Goal: Check status: Check status

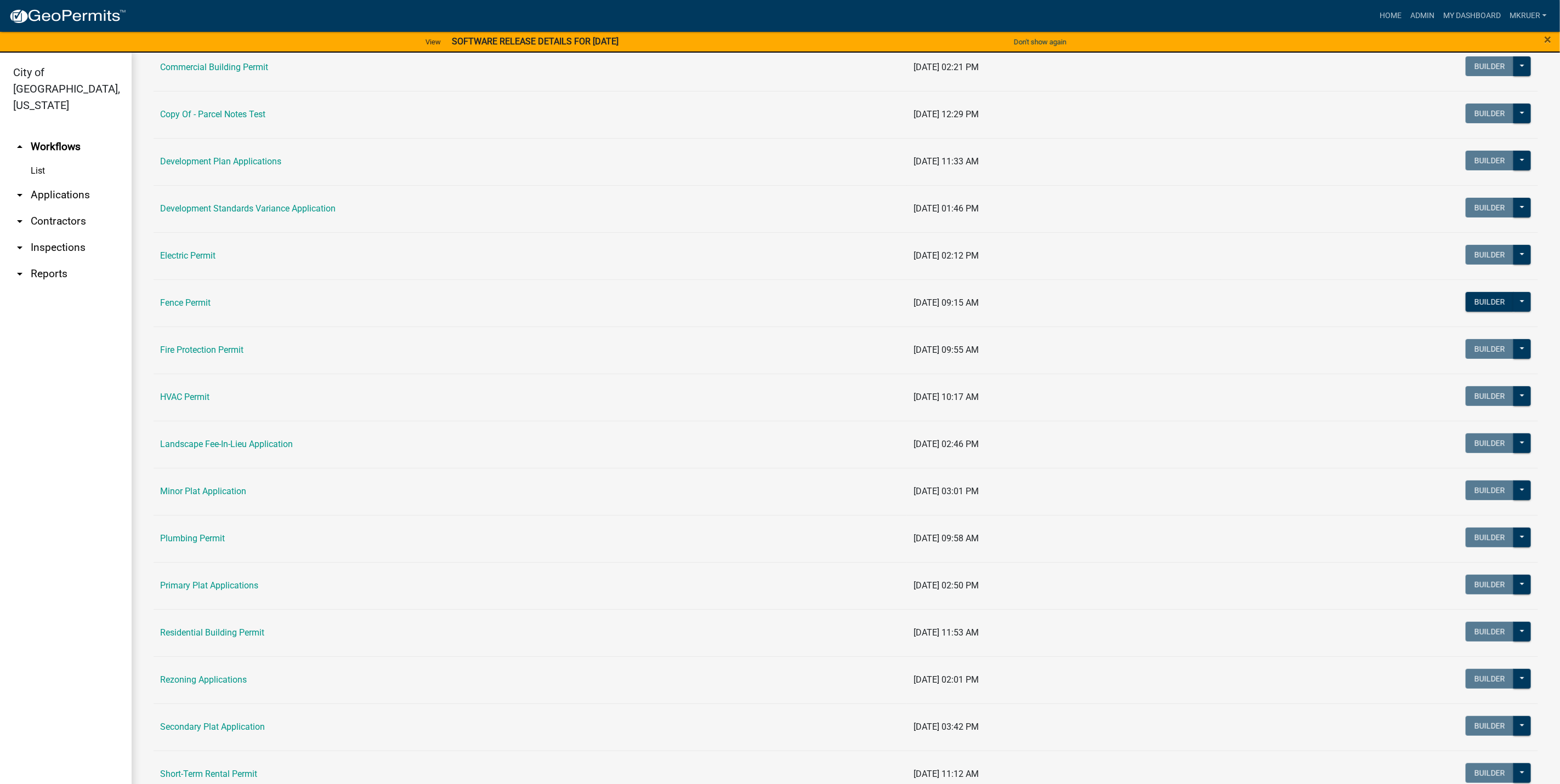
scroll to position [247, 0]
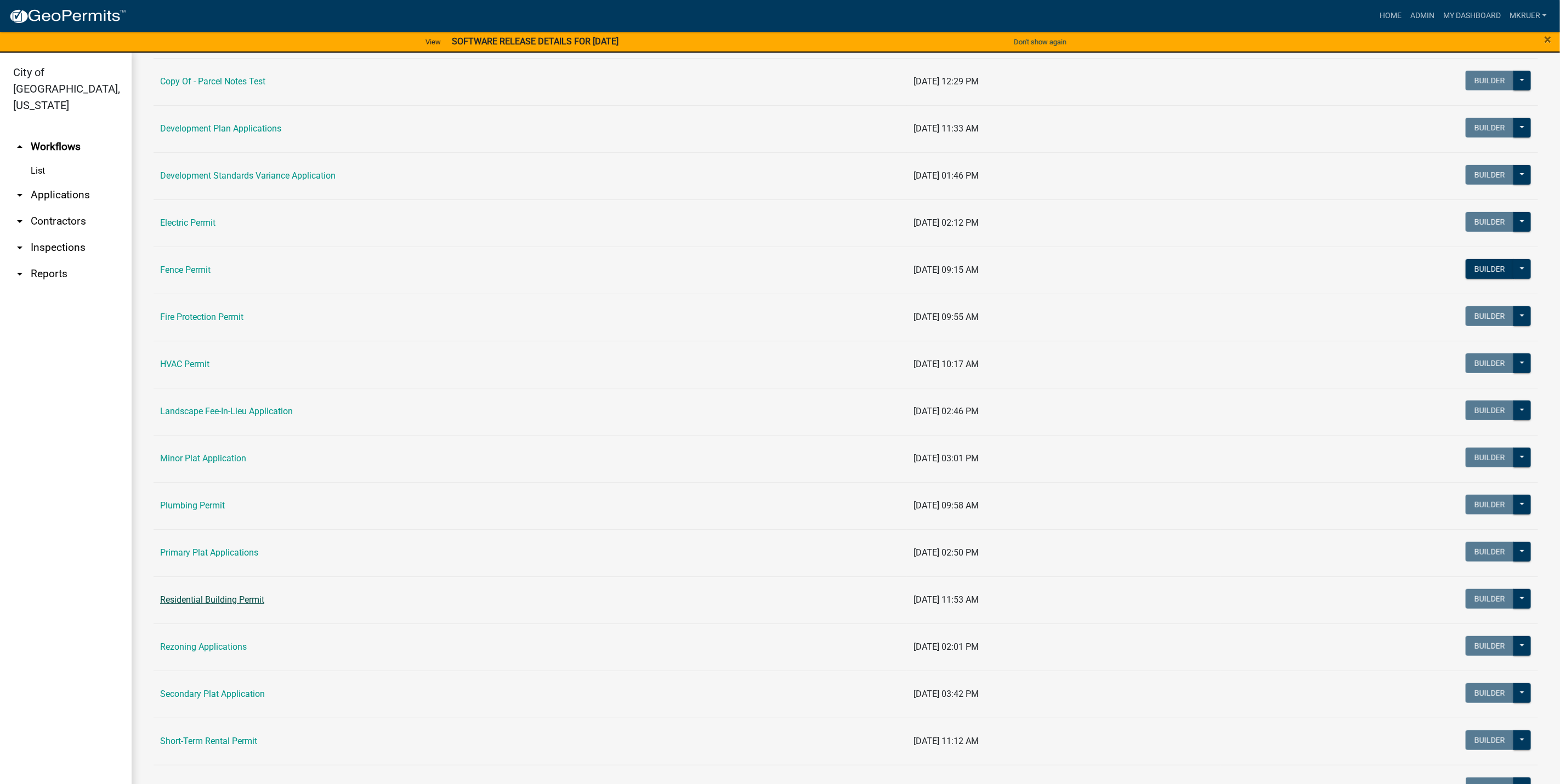
click at [194, 604] on link "Residential Building Permit" at bounding box center [213, 600] width 105 height 10
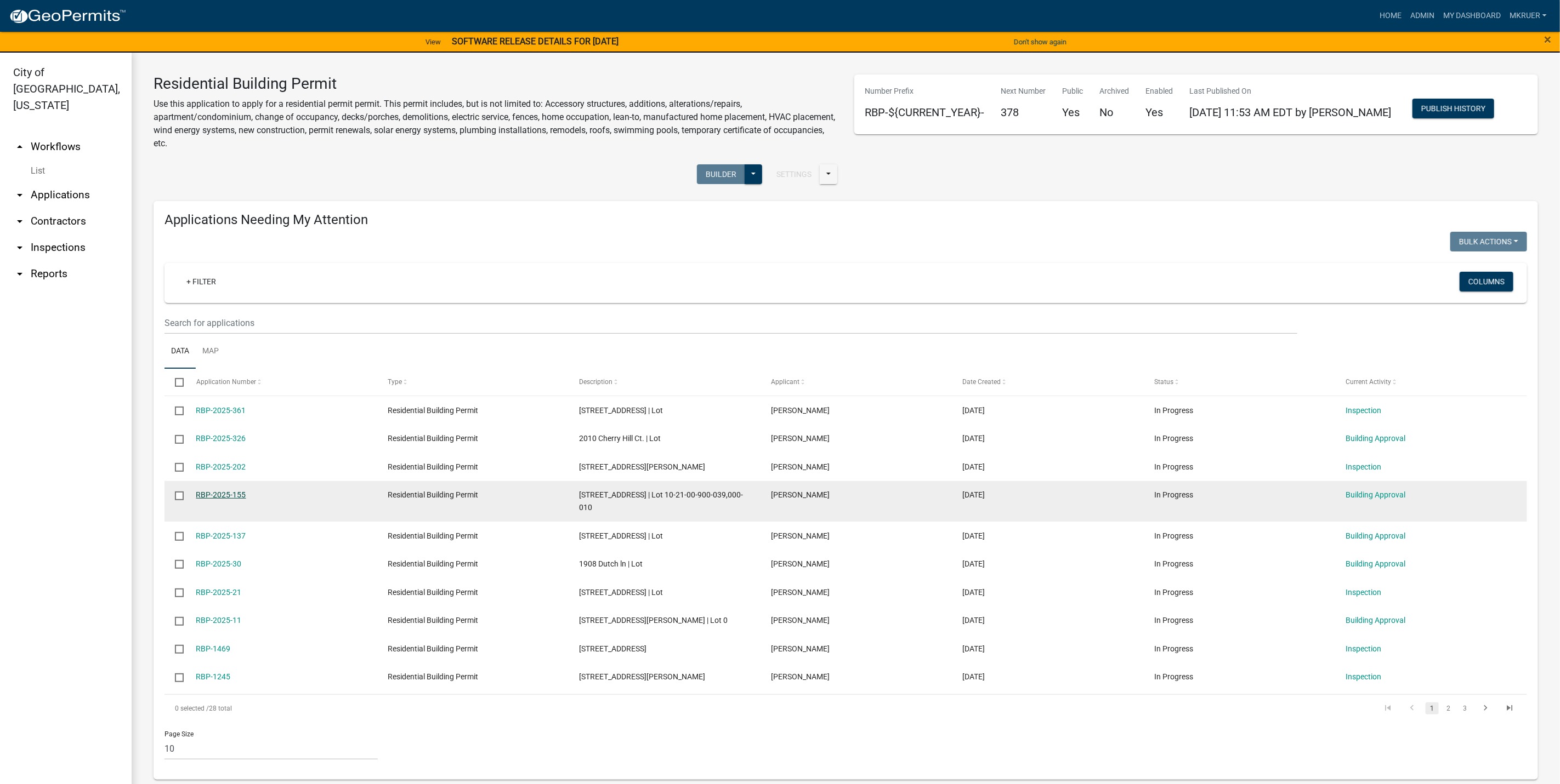
click at [221, 496] on link "RBP-2025-155" at bounding box center [220, 495] width 50 height 9
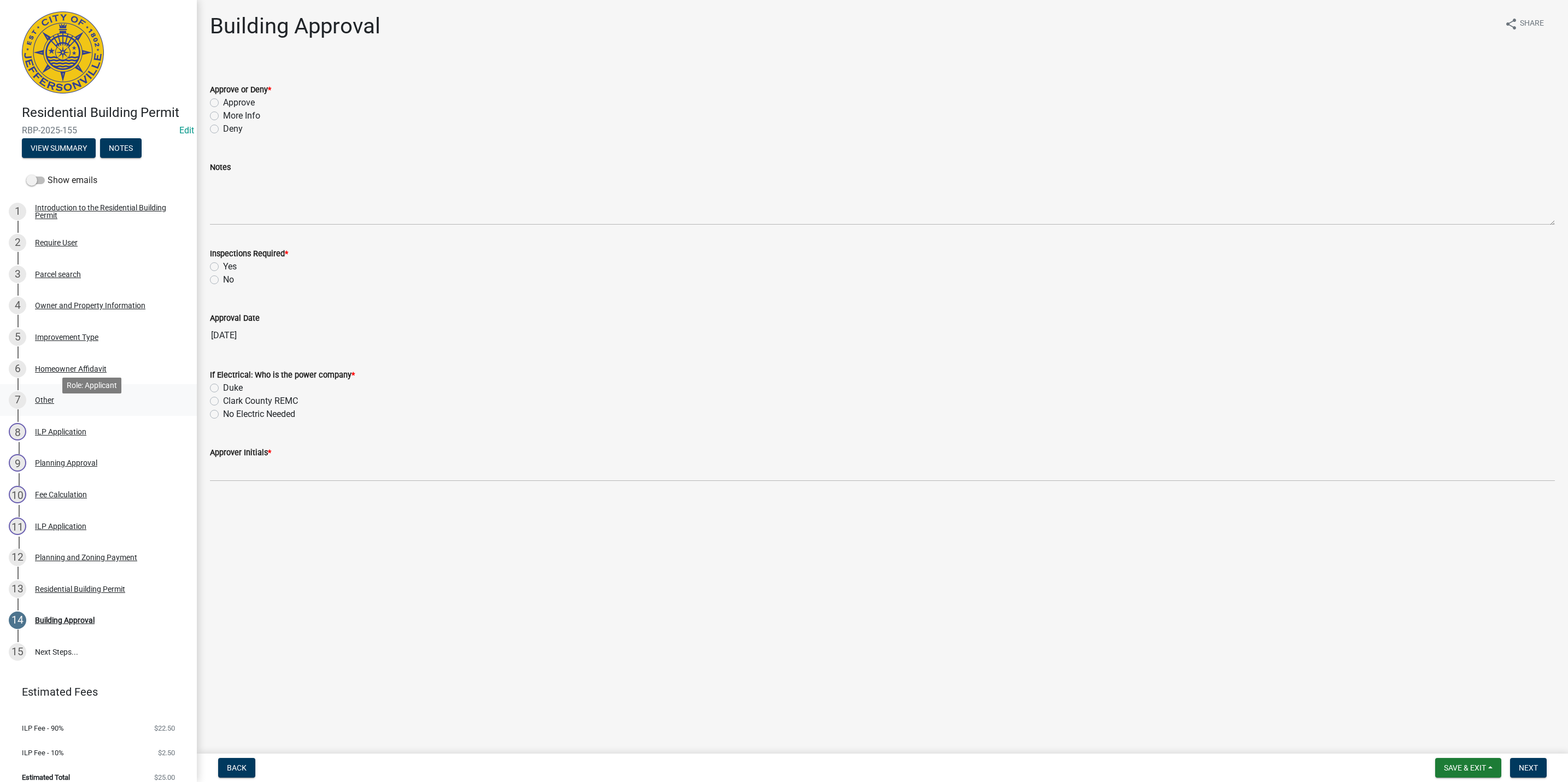
click at [48, 409] on div "7 Other" at bounding box center [94, 400] width 170 height 17
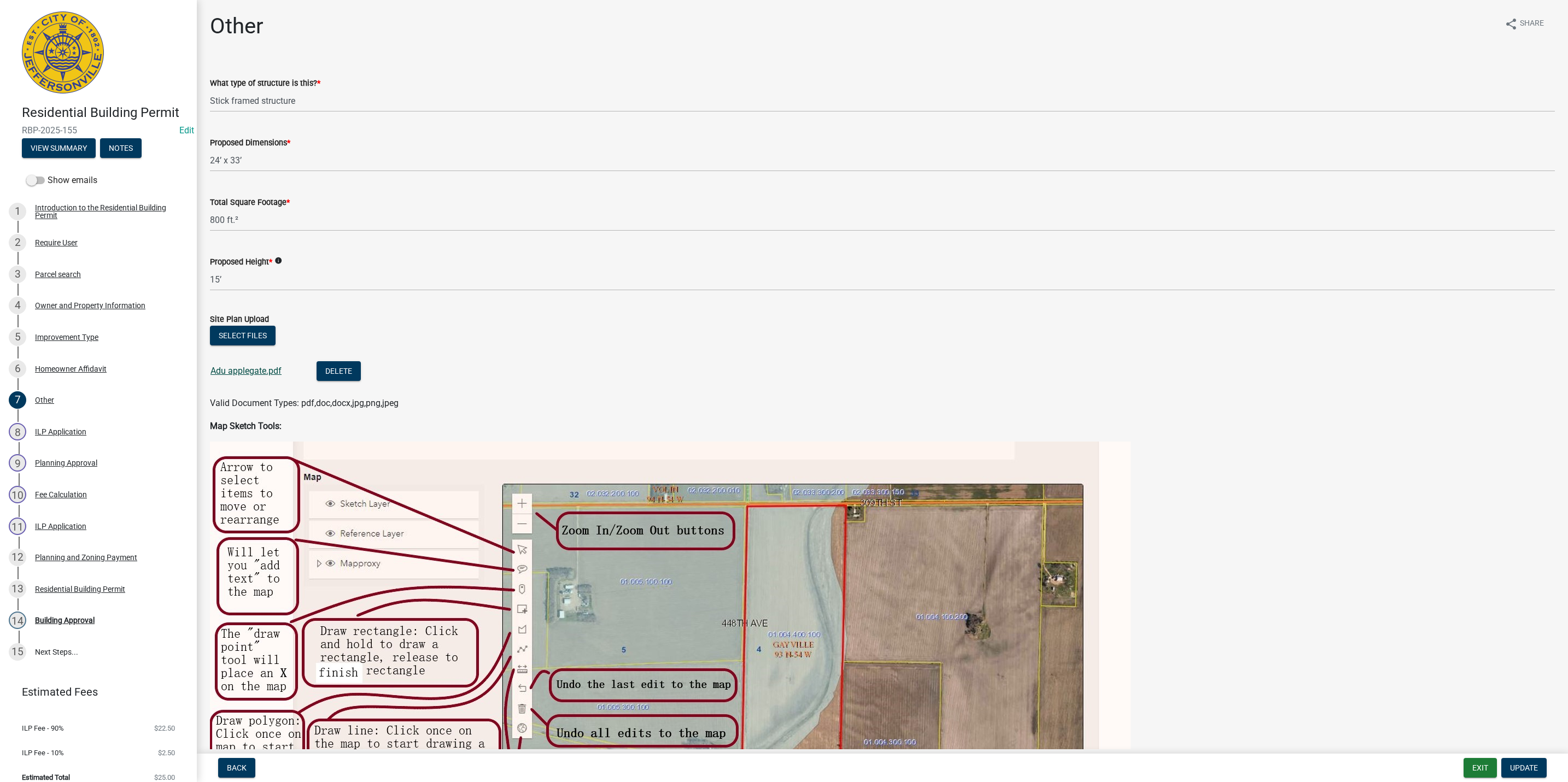
click at [245, 368] on link "Adu applegate.pdf" at bounding box center [246, 371] width 71 height 10
